Goal: Transaction & Acquisition: Book appointment/travel/reservation

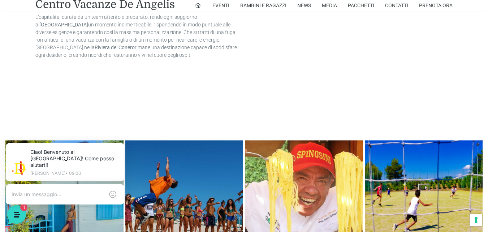
scroll to position [961, 0]
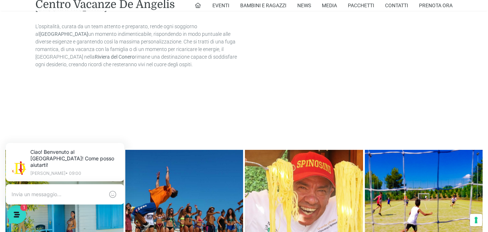
drag, startPoint x: 491, startPoint y: 12, endPoint x: 493, endPoint y: 122, distance: 110.2
click at [361, 8] on link "Pacchetti" at bounding box center [361, 5] width 26 height 11
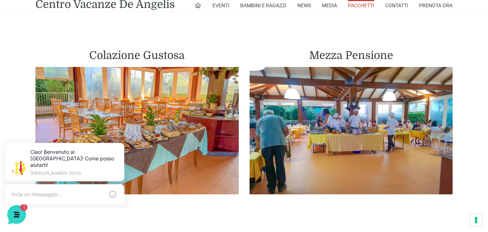
scroll to position [411, 0]
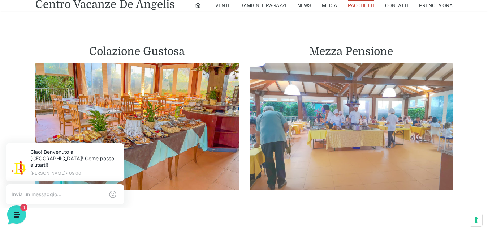
click at [376, 91] on img at bounding box center [351, 126] width 203 height 127
